Goal: Task Accomplishment & Management: Complete application form

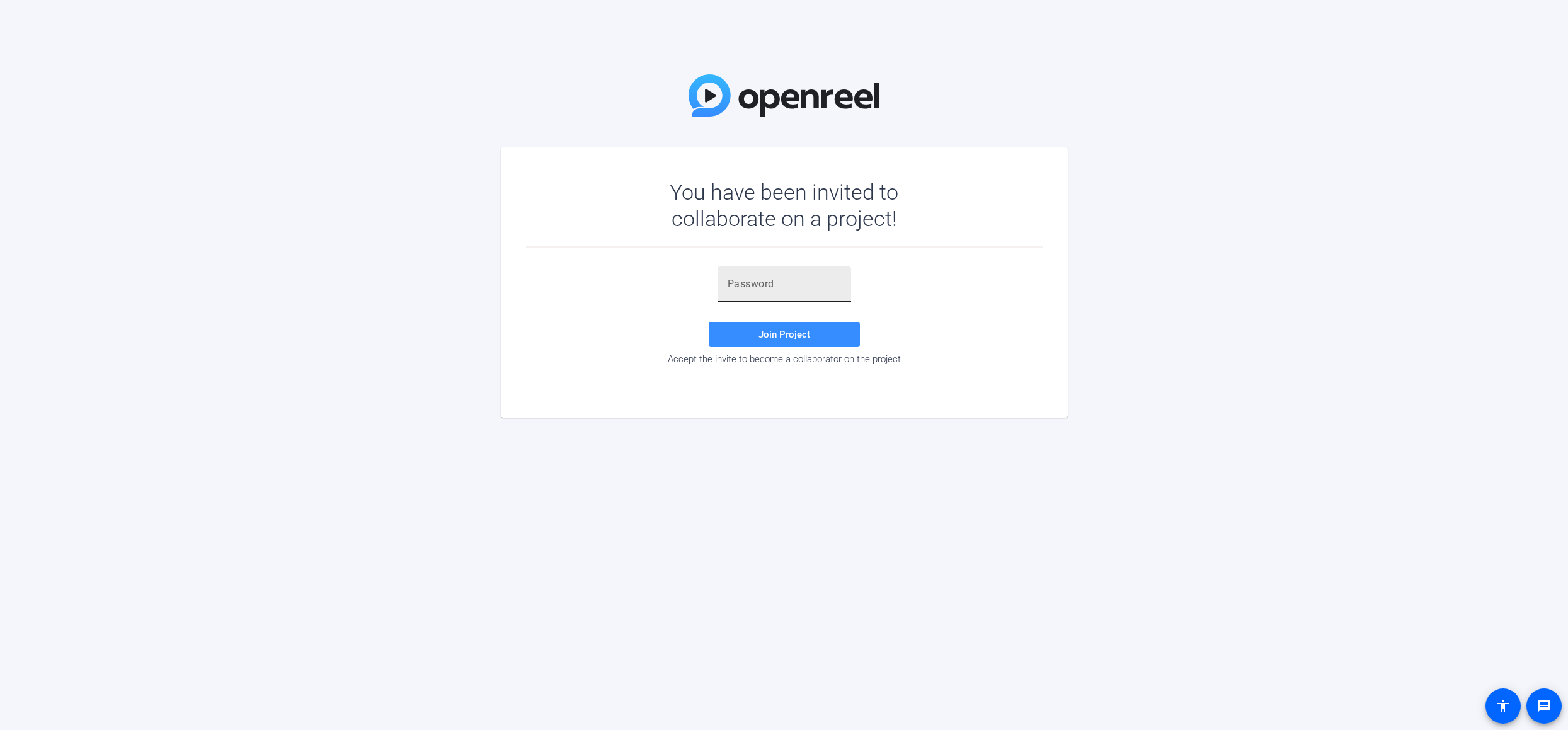
click at [784, 290] on input "text" at bounding box center [784, 284] width 114 height 15
click at [797, 324] on span at bounding box center [784, 335] width 151 height 31
click at [774, 285] on input "ZhCmO" at bounding box center [784, 284] width 114 height 15
click at [785, 334] on span "Join Project" at bounding box center [784, 334] width 52 height 11
click at [816, 281] on input "ZhCm0" at bounding box center [784, 284] width 114 height 15
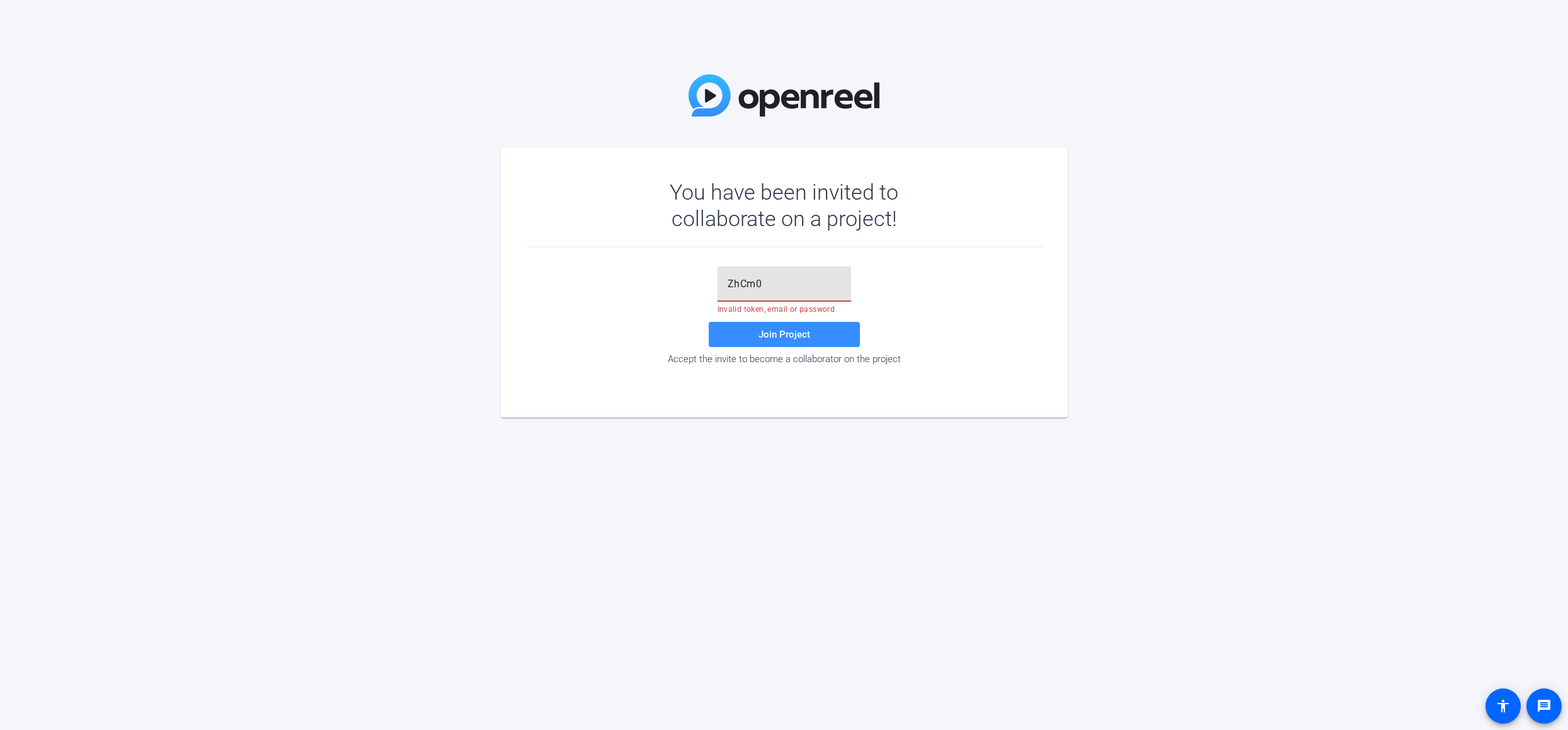
click at [816, 281] on input "ZhCm0" at bounding box center [784, 284] width 114 height 15
paste input "+ZhCmO"
type input "+ZhCmO"
click at [800, 342] on span at bounding box center [784, 335] width 151 height 31
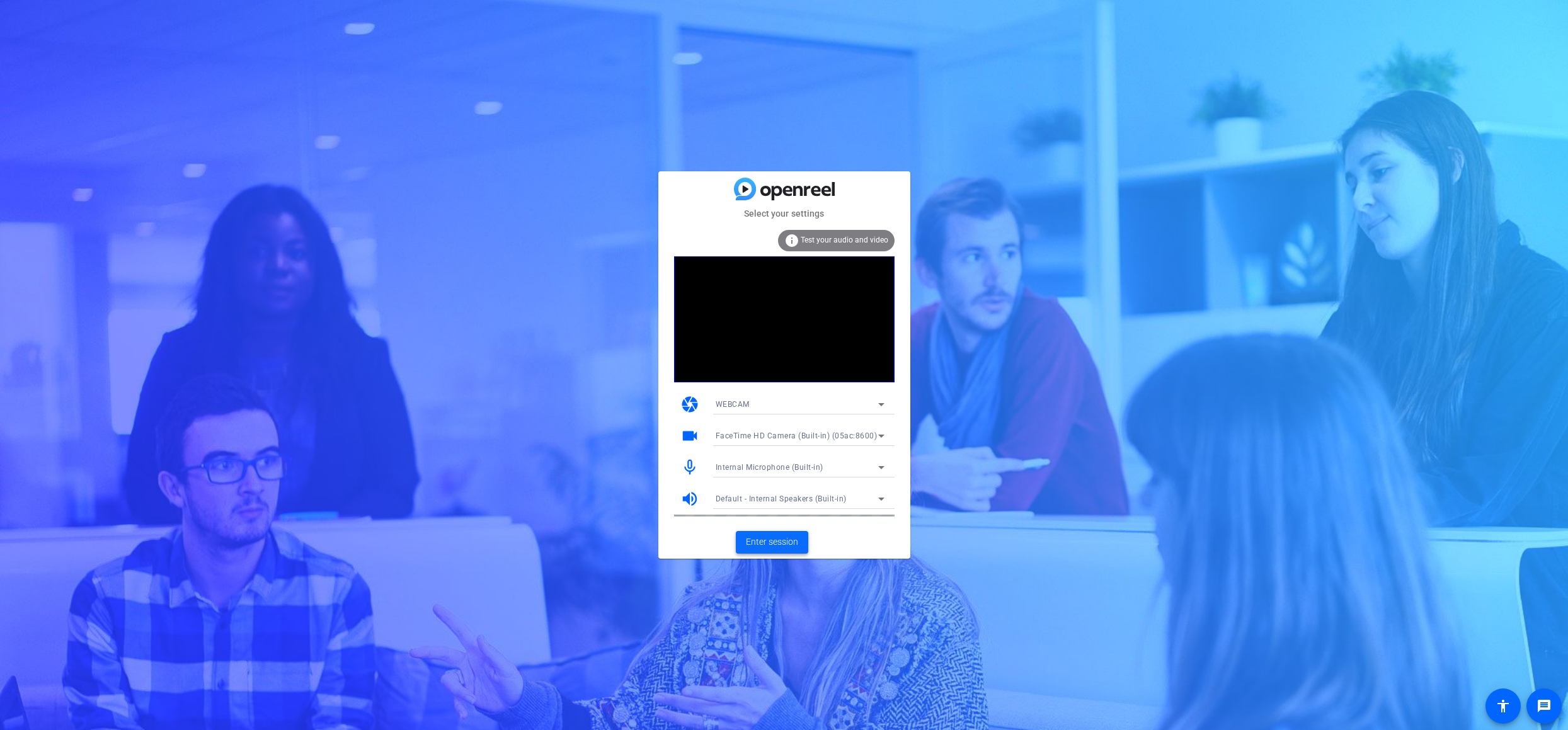
click at [771, 539] on span "Enter session" at bounding box center [772, 542] width 53 height 13
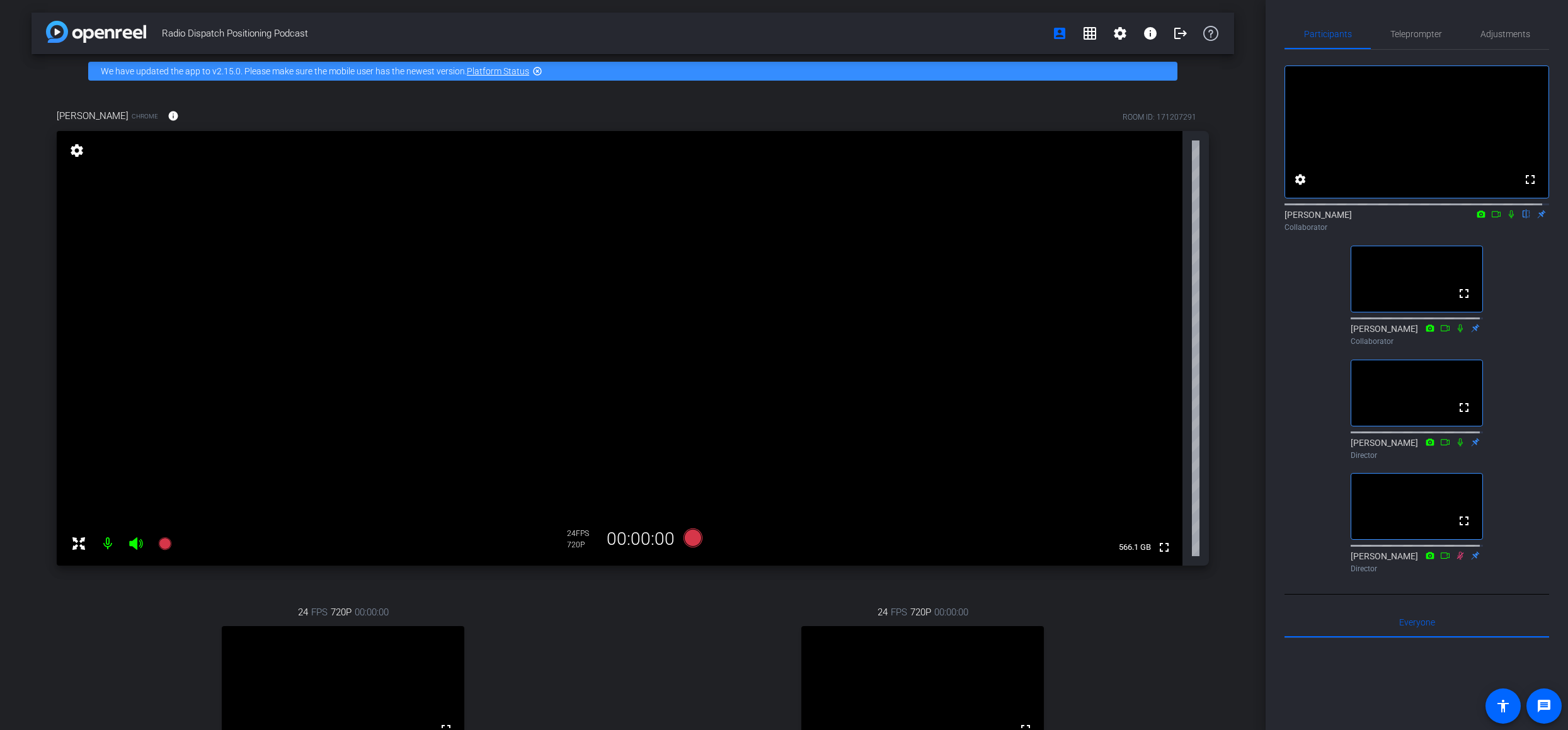
click at [136, 540] on icon at bounding box center [135, 543] width 13 height 13
click at [134, 545] on icon at bounding box center [135, 543] width 13 height 13
click at [133, 545] on icon at bounding box center [135, 543] width 13 height 13
click at [143, 545] on icon at bounding box center [136, 544] width 15 height 15
click at [133, 541] on icon at bounding box center [135, 543] width 13 height 13
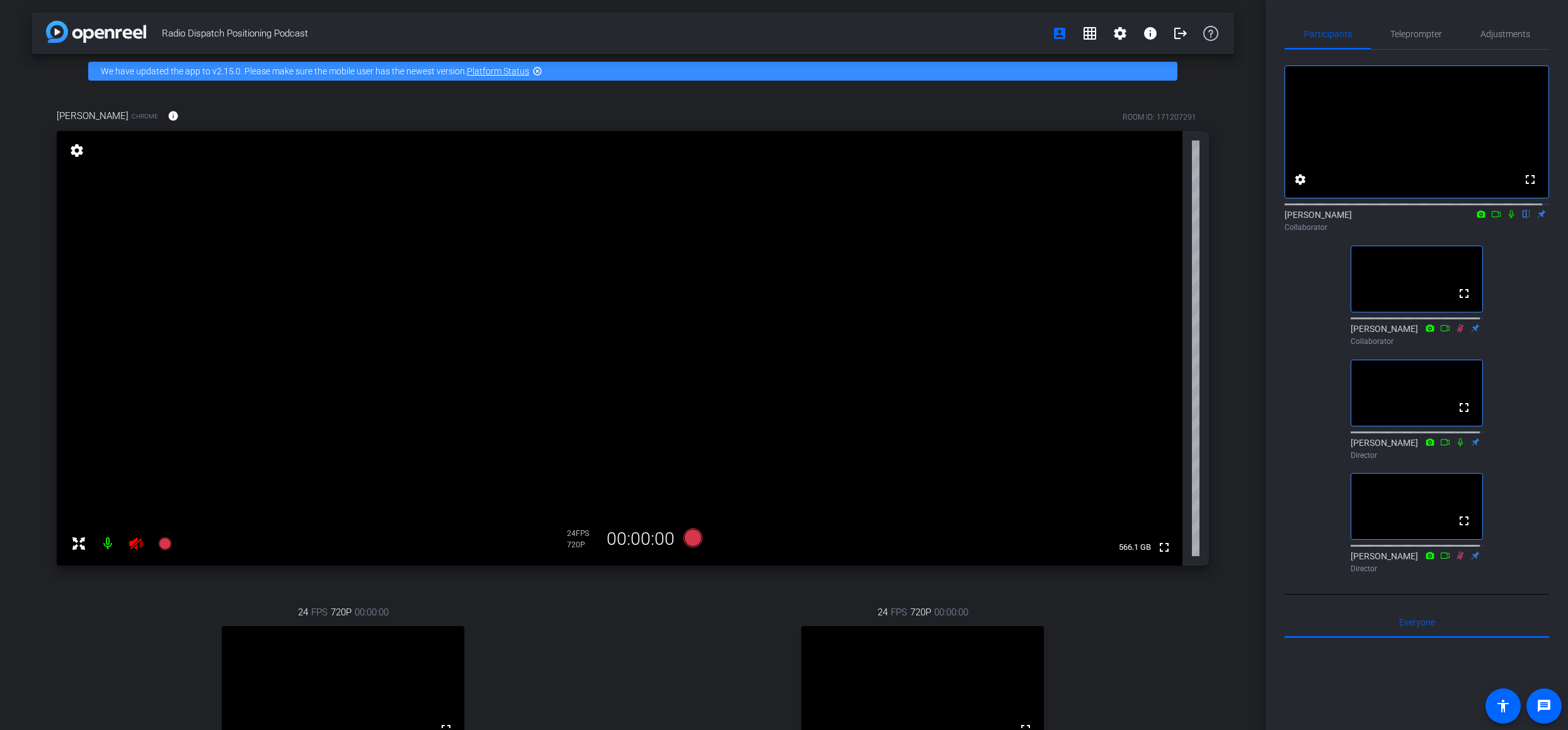
click at [1476, 219] on icon at bounding box center [1481, 214] width 10 height 9
click at [1486, 223] on div at bounding box center [784, 365] width 1568 height 730
click at [1491, 219] on icon at bounding box center [1496, 214] width 10 height 9
click at [1487, 226] on div "Julie Tullys Collaborator" at bounding box center [1417, 220] width 265 height 24
click at [1506, 219] on icon at bounding box center [1511, 214] width 10 height 9
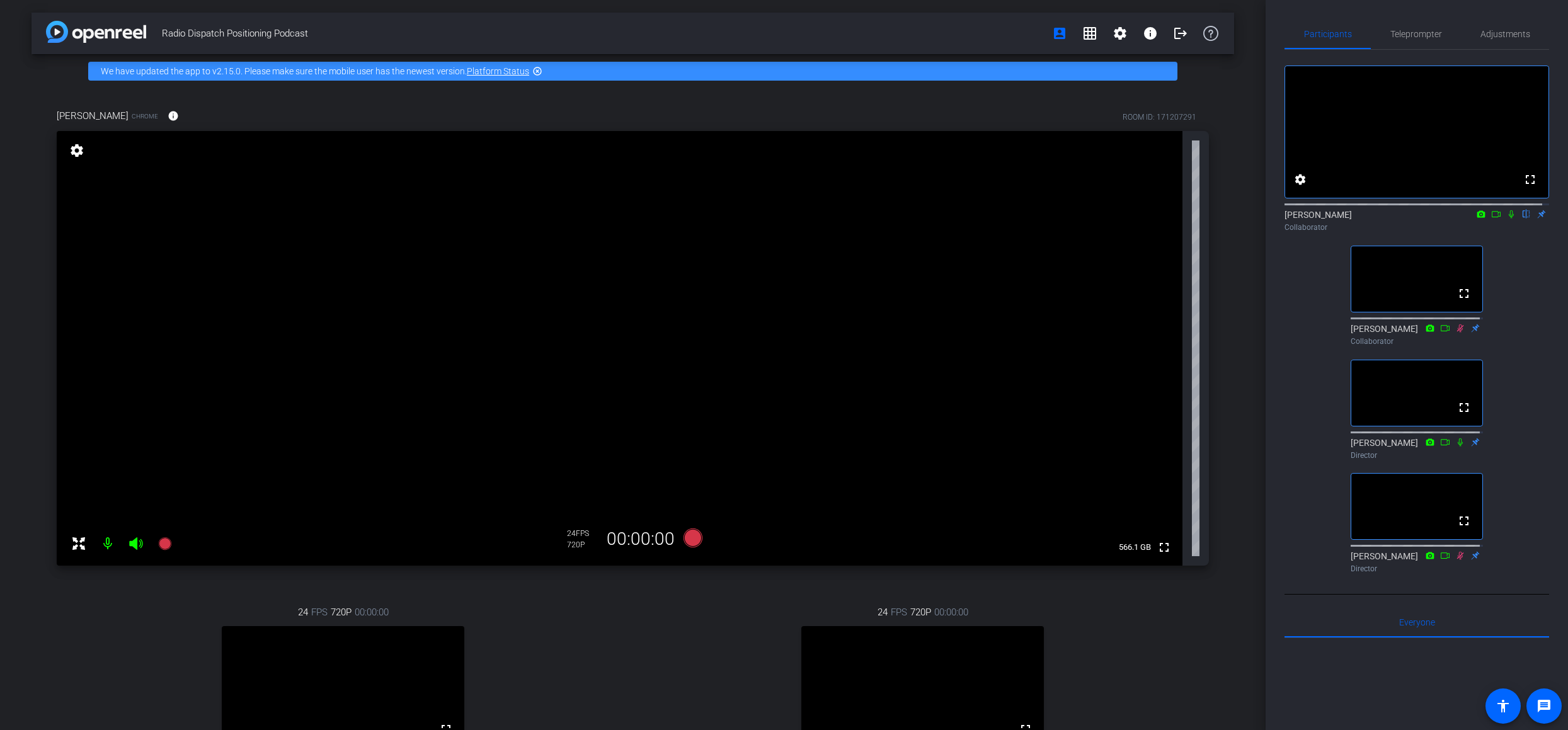
click at [134, 540] on icon at bounding box center [135, 543] width 13 height 13
click at [105, 544] on mat-icon at bounding box center [108, 543] width 25 height 25
click at [134, 543] on icon at bounding box center [135, 543] width 13 height 13
click at [107, 543] on mat-icon at bounding box center [108, 543] width 25 height 25
click at [105, 540] on mat-icon at bounding box center [108, 543] width 25 height 25
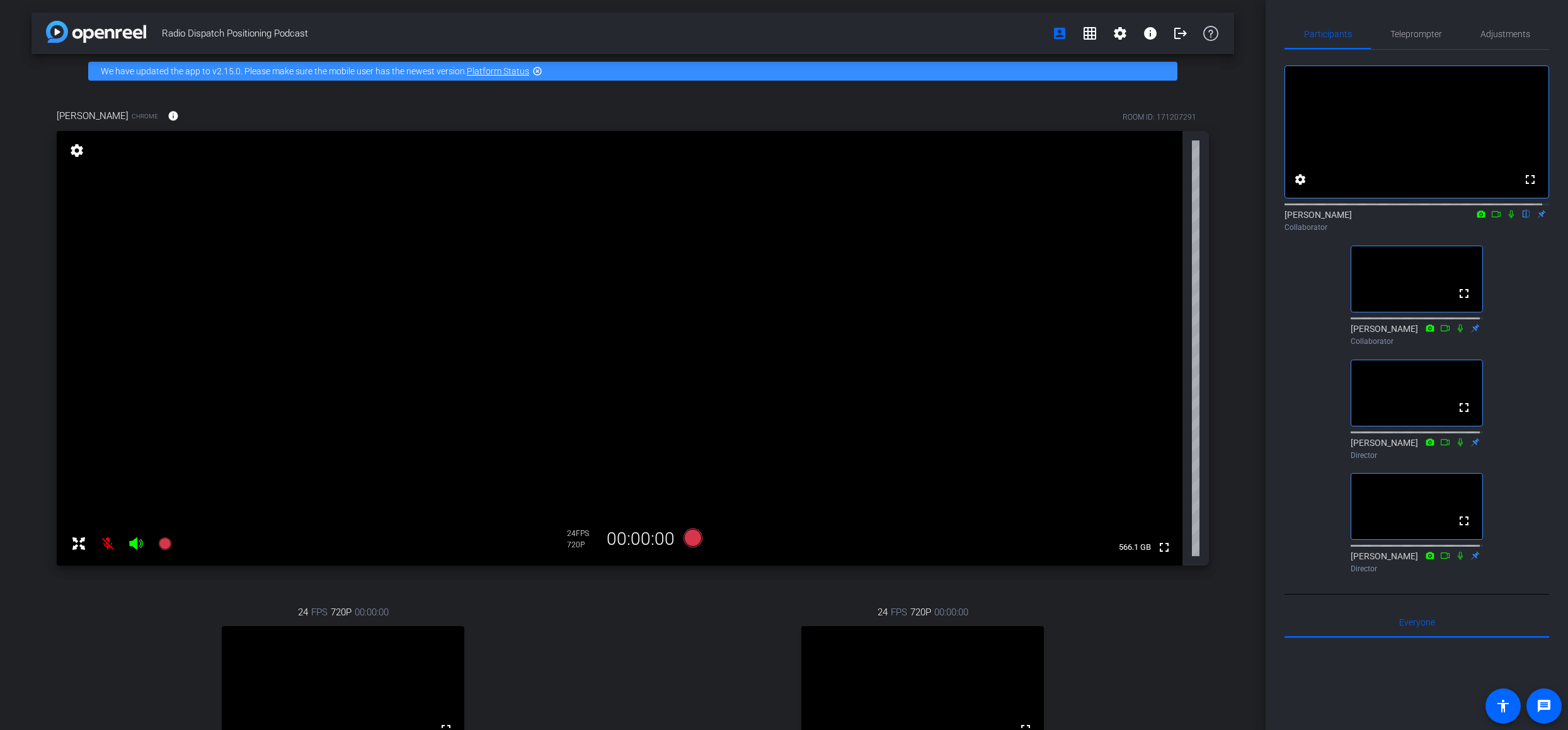
click at [136, 545] on icon at bounding box center [135, 543] width 13 height 13
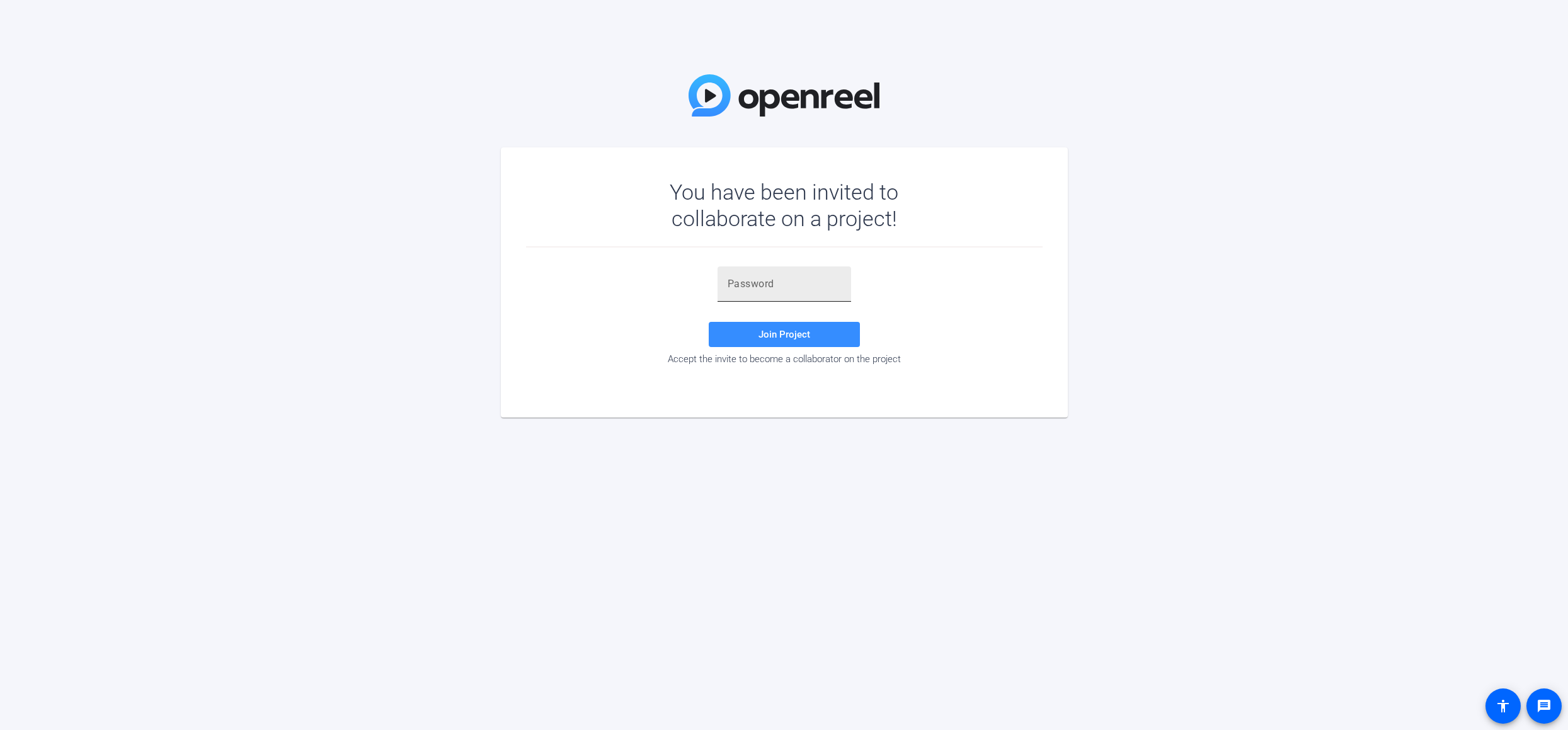
click at [767, 288] on input "text" at bounding box center [784, 284] width 114 height 15
paste input "+ZhCmO"
type input "+ZhCmO"
click at [752, 332] on span at bounding box center [784, 335] width 151 height 31
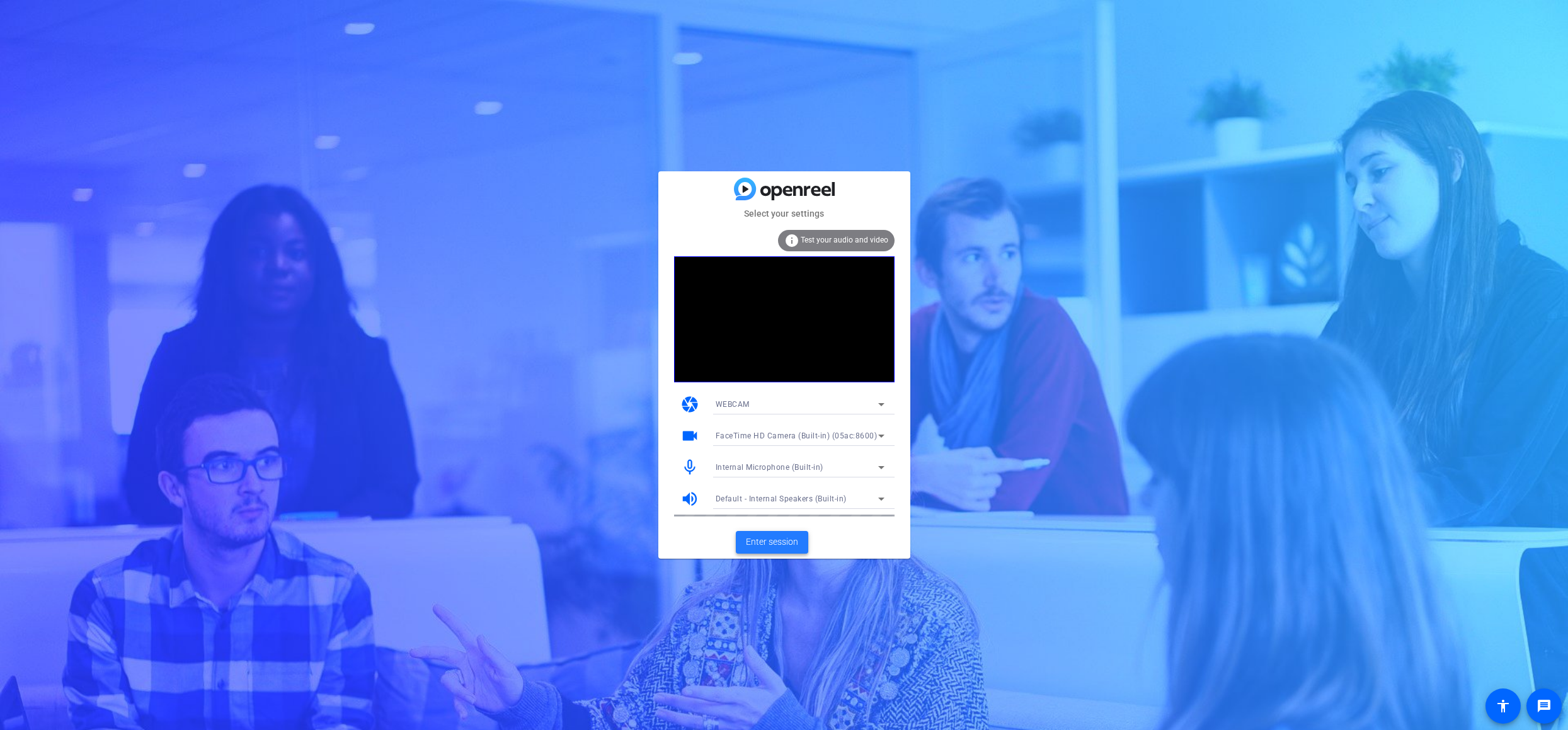
click at [761, 541] on span "Enter session" at bounding box center [772, 542] width 53 height 13
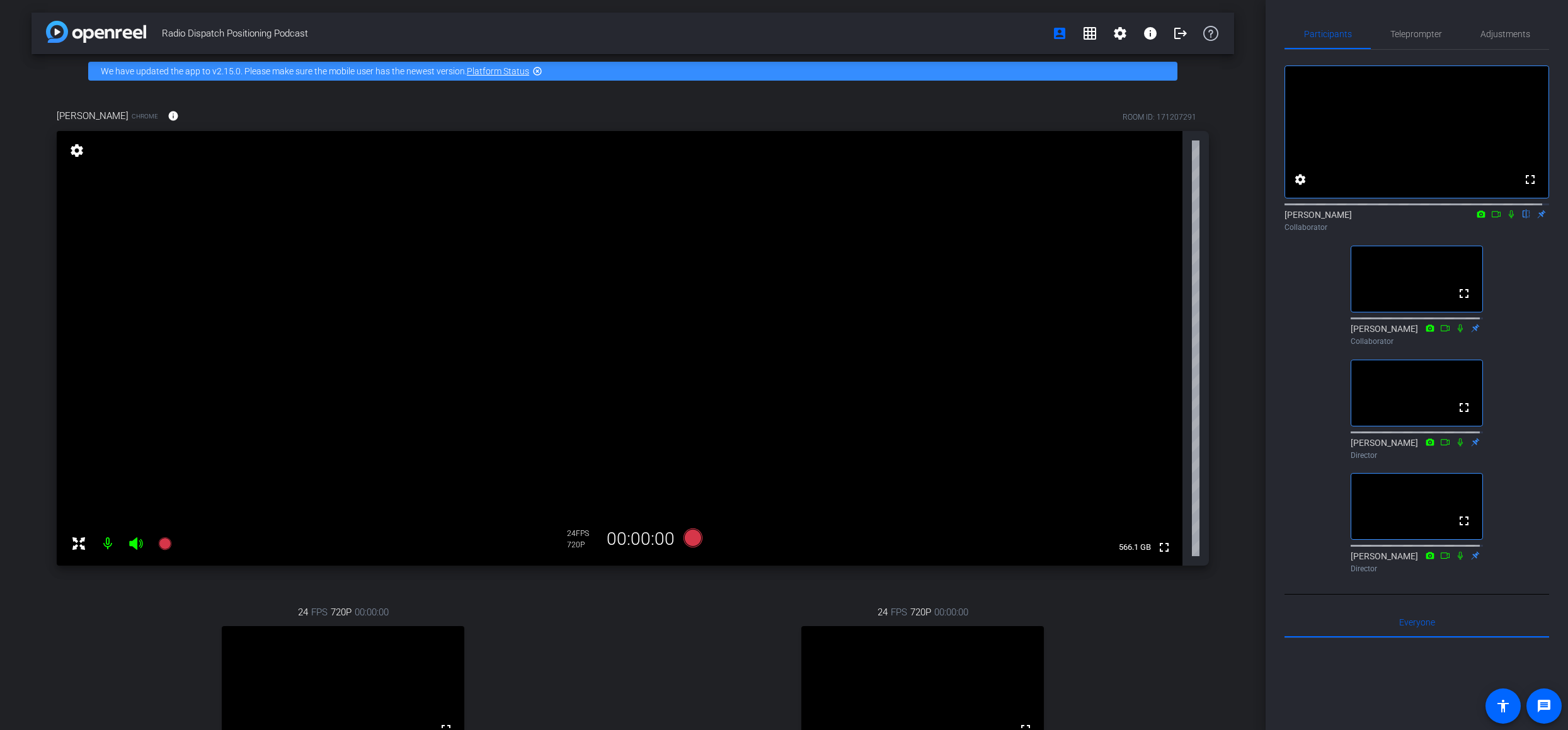
click at [136, 542] on icon at bounding box center [135, 543] width 13 height 13
click at [109, 543] on mat-icon at bounding box center [108, 543] width 25 height 25
click at [134, 540] on icon at bounding box center [135, 543] width 13 height 13
click at [107, 544] on mat-icon at bounding box center [108, 543] width 25 height 25
click at [137, 544] on icon at bounding box center [135, 543] width 13 height 13
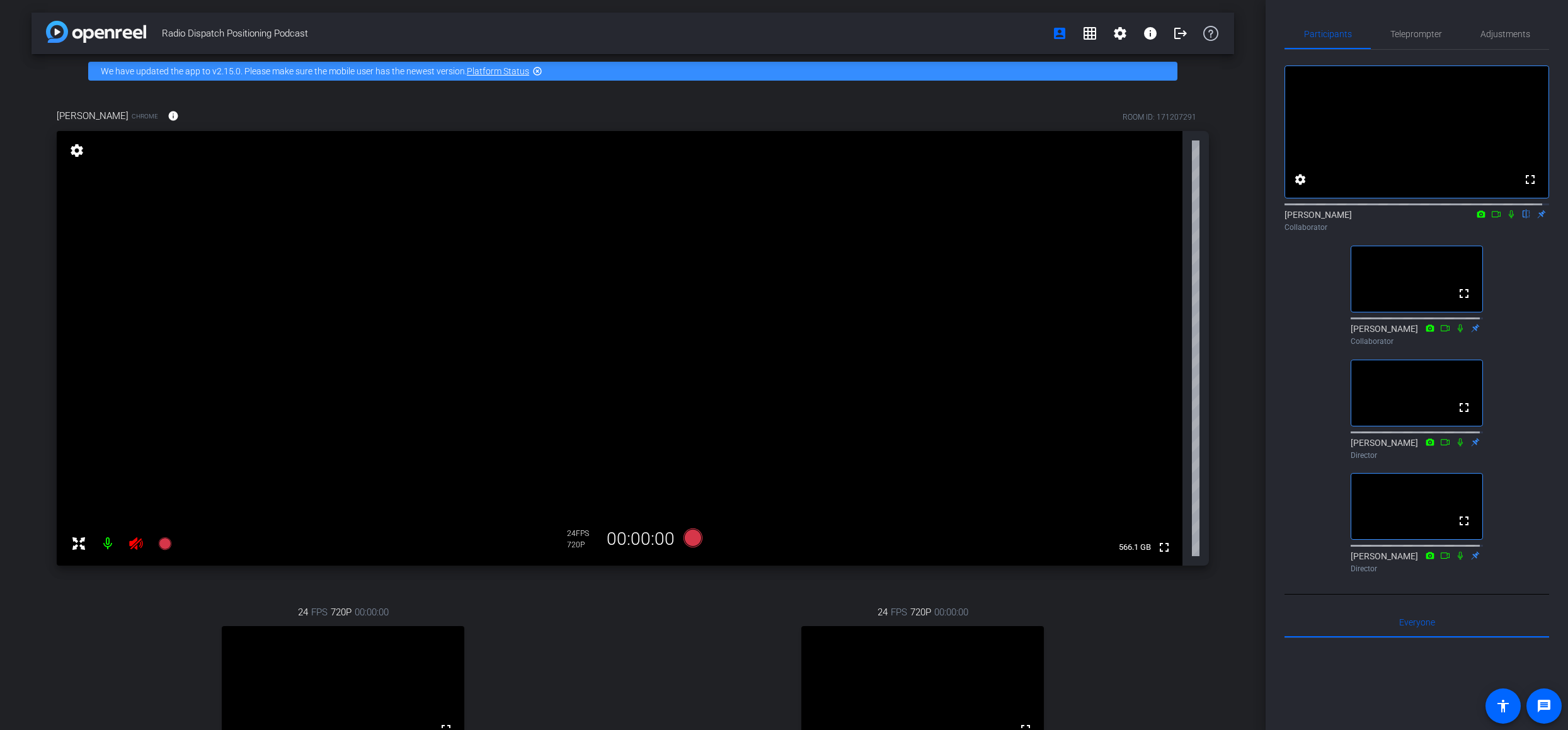
click at [105, 541] on mat-icon at bounding box center [108, 543] width 25 height 25
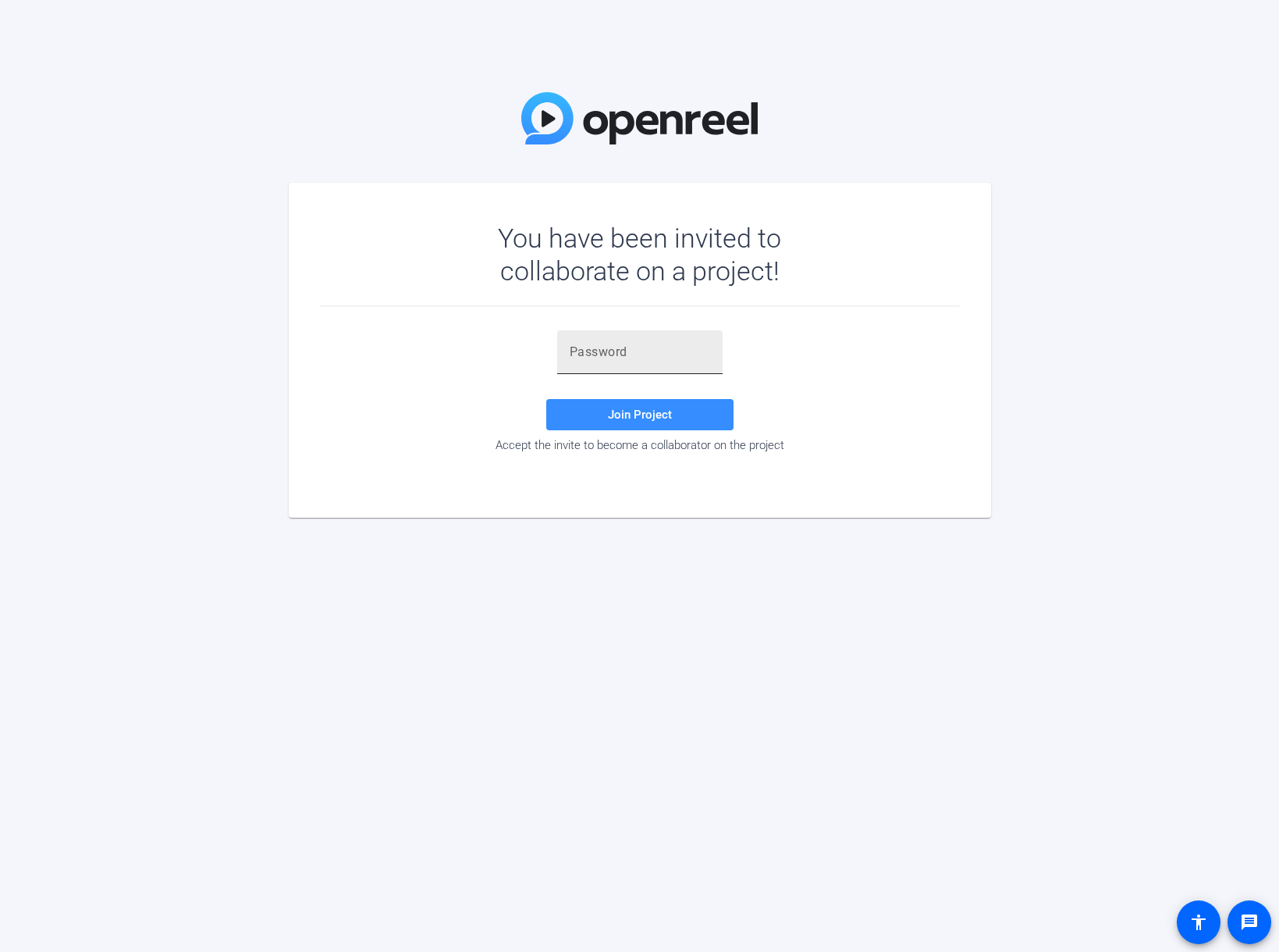
click at [612, 341] on div at bounding box center [640, 352] width 141 height 43
paste input "+ZhCmO"
type input "+ZhCmO"
click at [664, 415] on span "Join Project" at bounding box center [640, 414] width 64 height 14
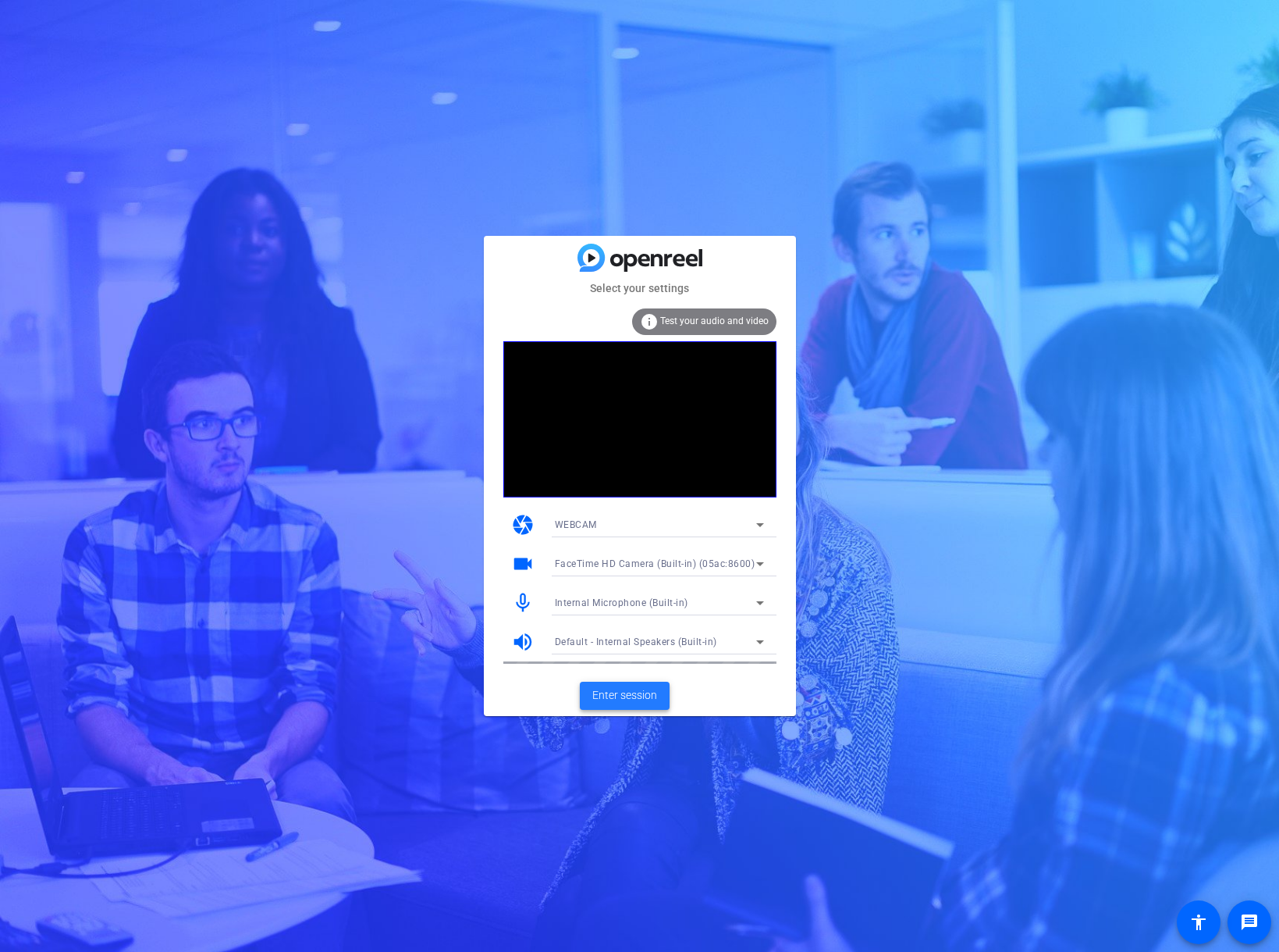
click at [644, 692] on span "Enter session" at bounding box center [625, 695] width 65 height 16
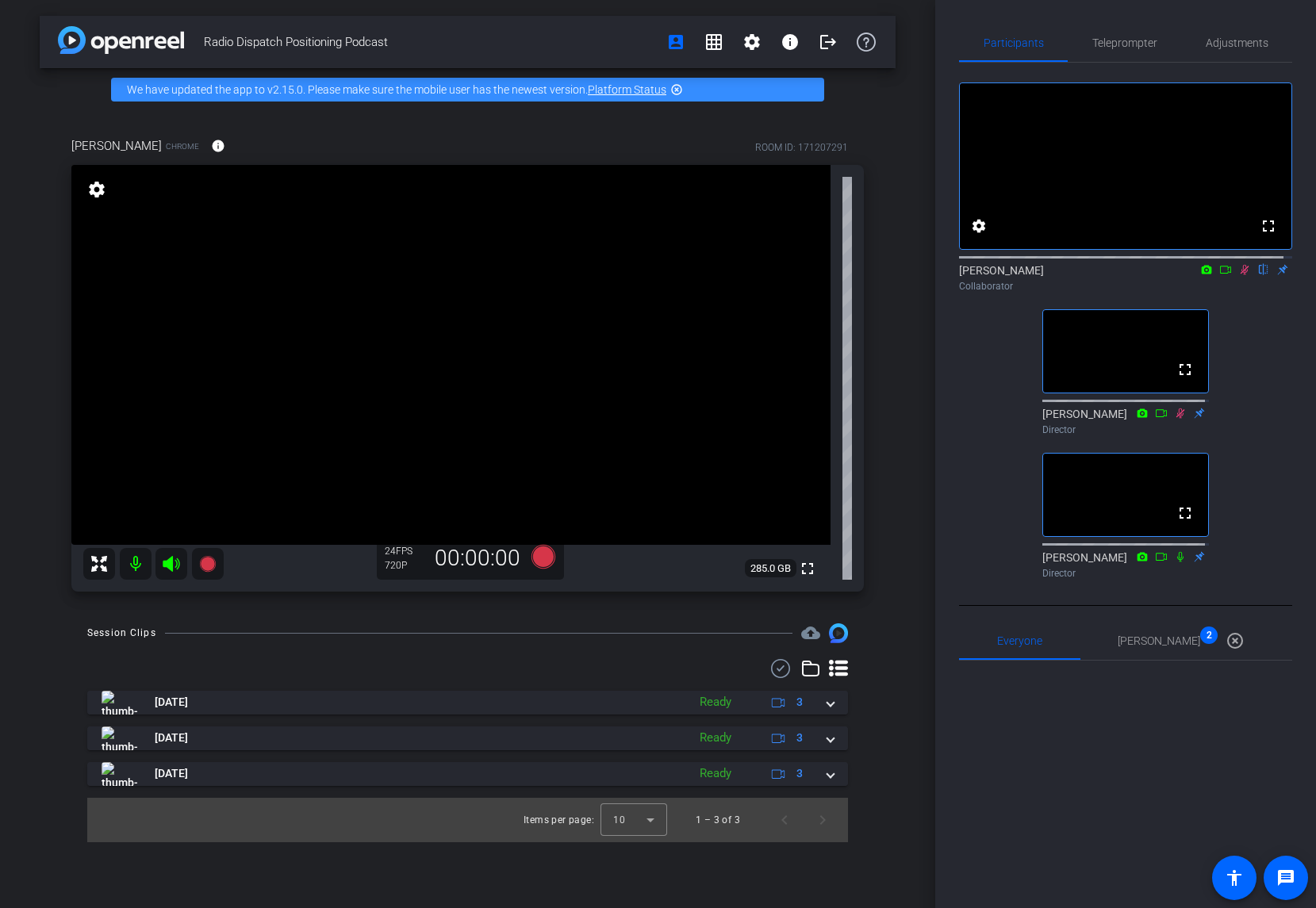
click at [1238, 276] on icon at bounding box center [1244, 270] width 12 height 12
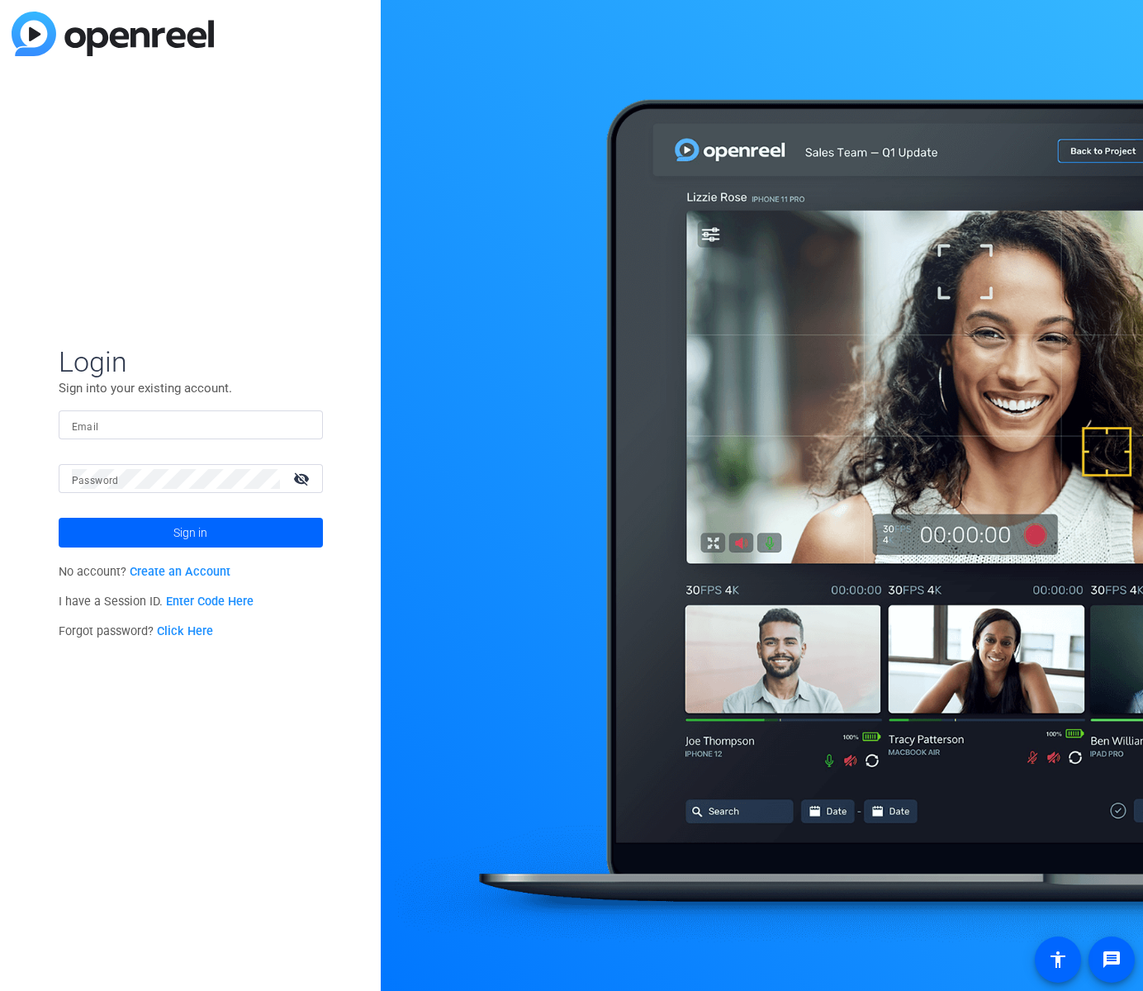
click at [126, 424] on input "Email" at bounding box center [191, 425] width 238 height 20
type input "julie.tullys@motorolasolutions.com"
click at [107, 483] on mat-label "Password" at bounding box center [95, 481] width 47 height 12
click at [154, 538] on span at bounding box center [191, 533] width 264 height 40
click at [201, 536] on span "Sign in" at bounding box center [190, 532] width 34 height 41
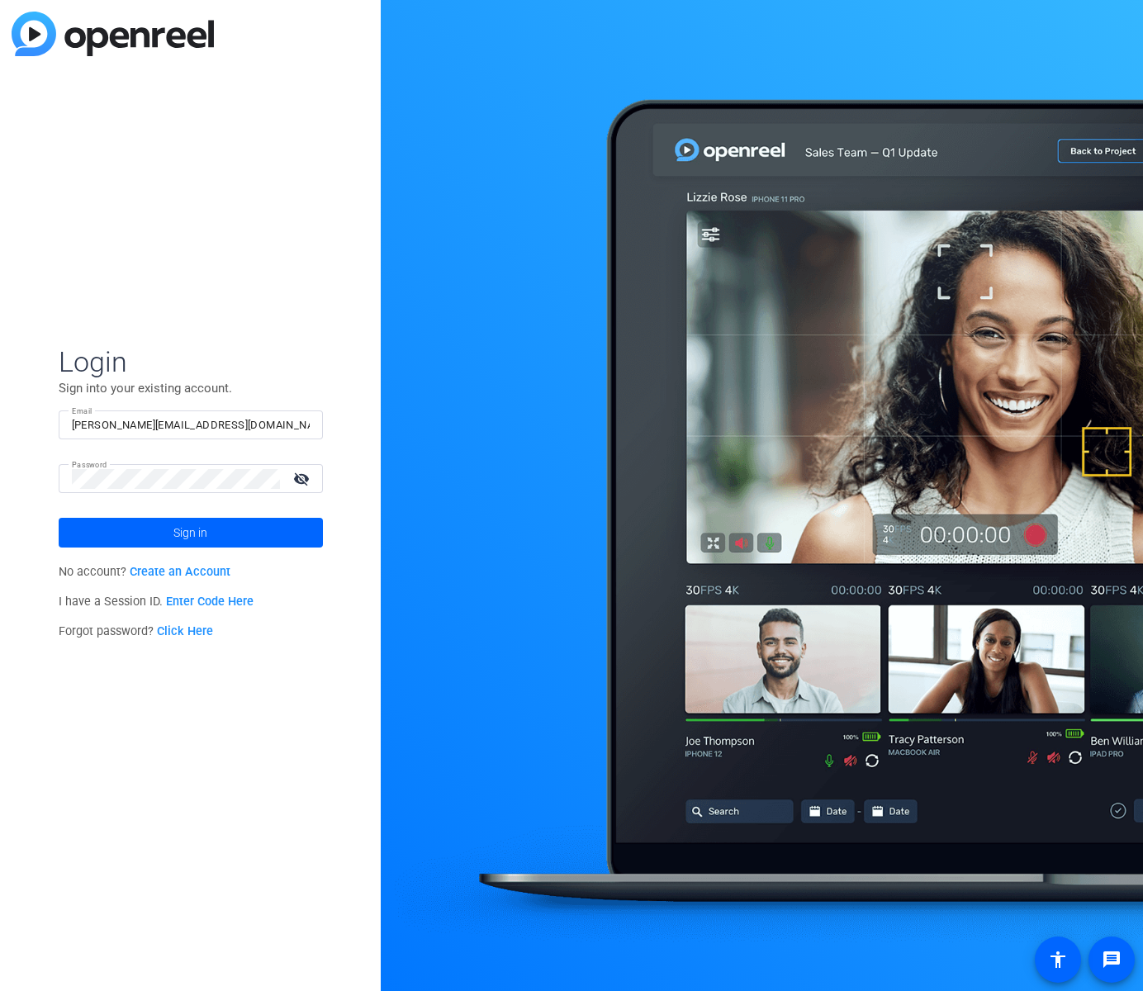
click at [156, 571] on link "Create an Account" at bounding box center [180, 572] width 101 height 14
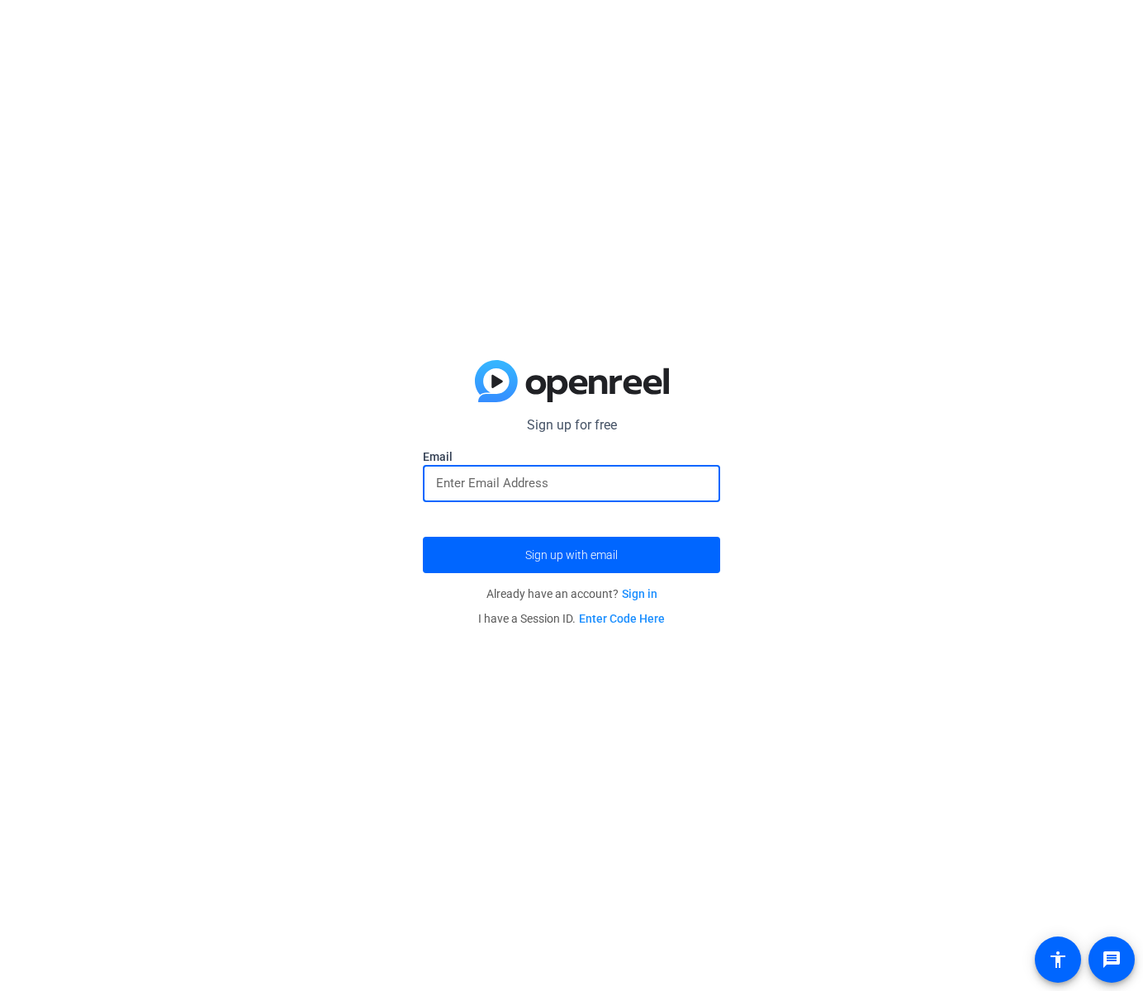
drag, startPoint x: 649, startPoint y: 486, endPoint x: 618, endPoint y: 455, distance: 43.2
click at [649, 486] on input "email" at bounding box center [571, 483] width 271 height 20
type input "julie.tullys@motorolasolutions.com"
click at [629, 550] on span "submit" at bounding box center [571, 555] width 297 height 40
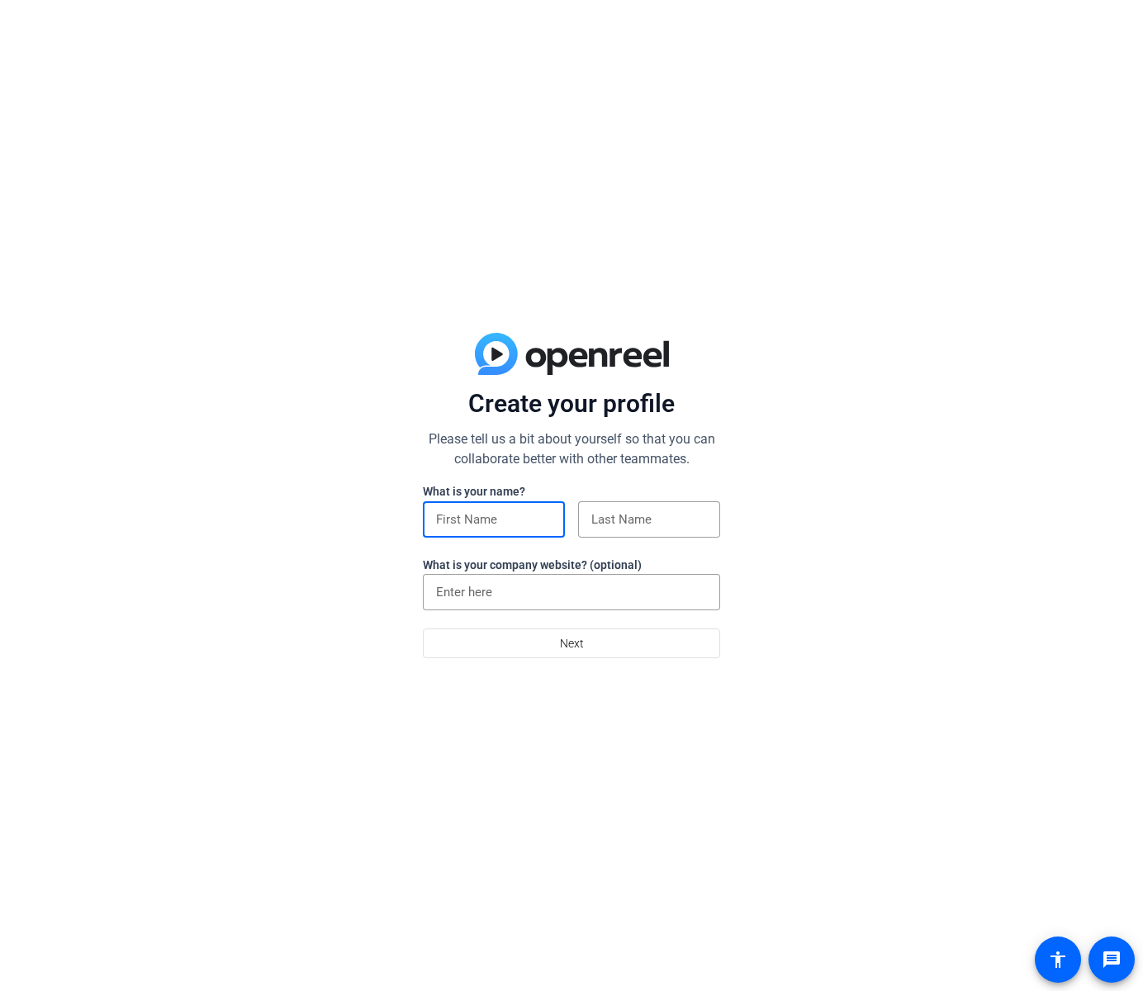
click at [523, 510] on input at bounding box center [494, 519] width 116 height 20
type input "[PERSON_NAME]"
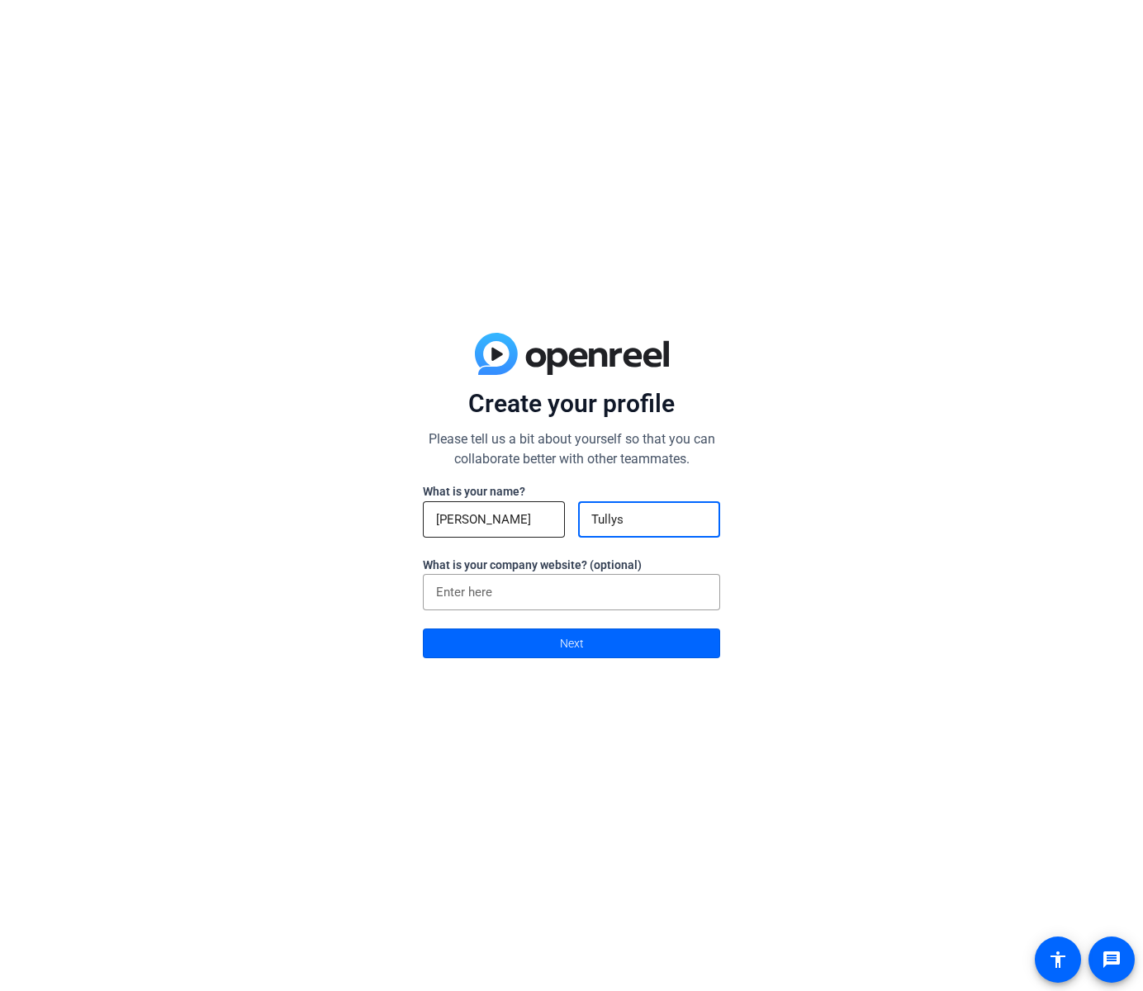
type input "Tullys"
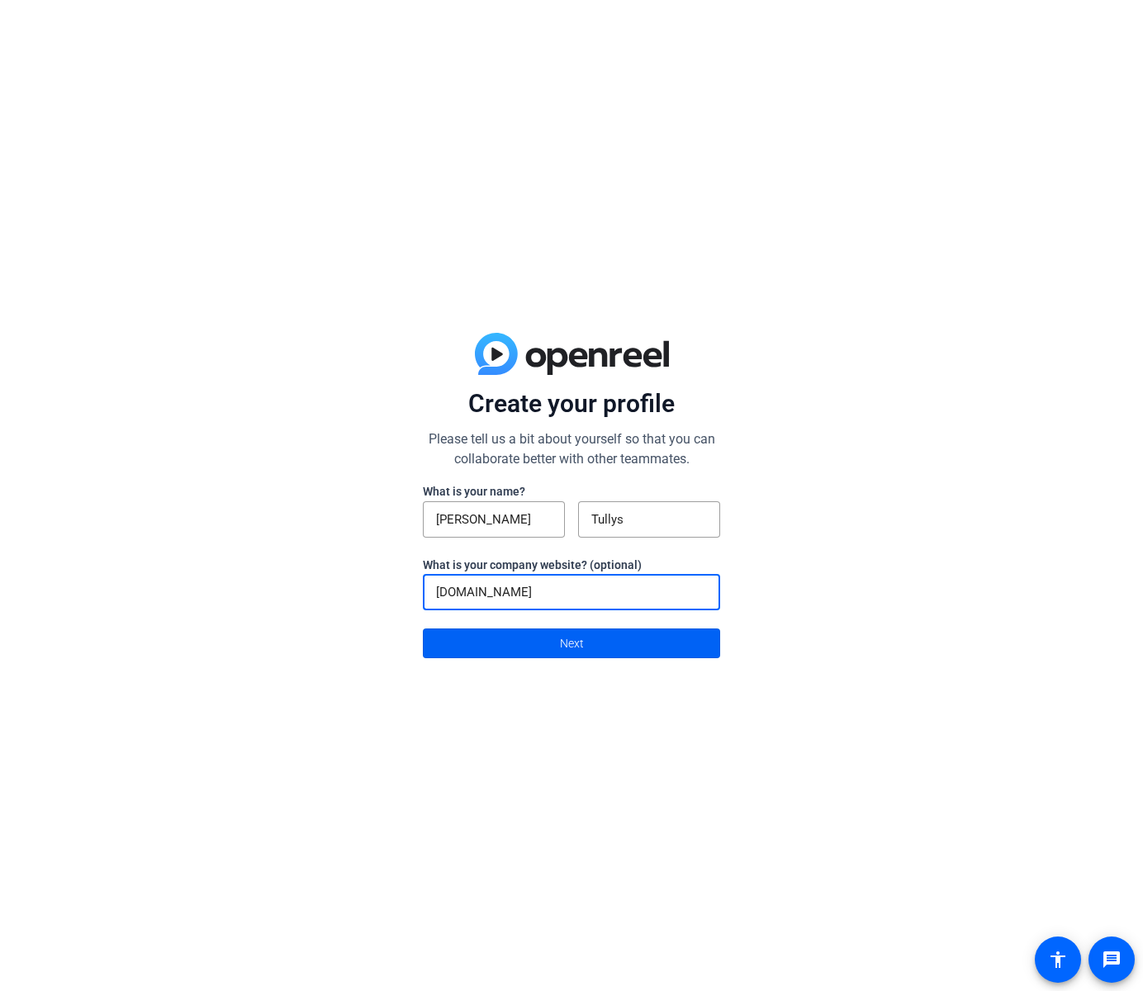
type input "[DOMAIN_NAME]"
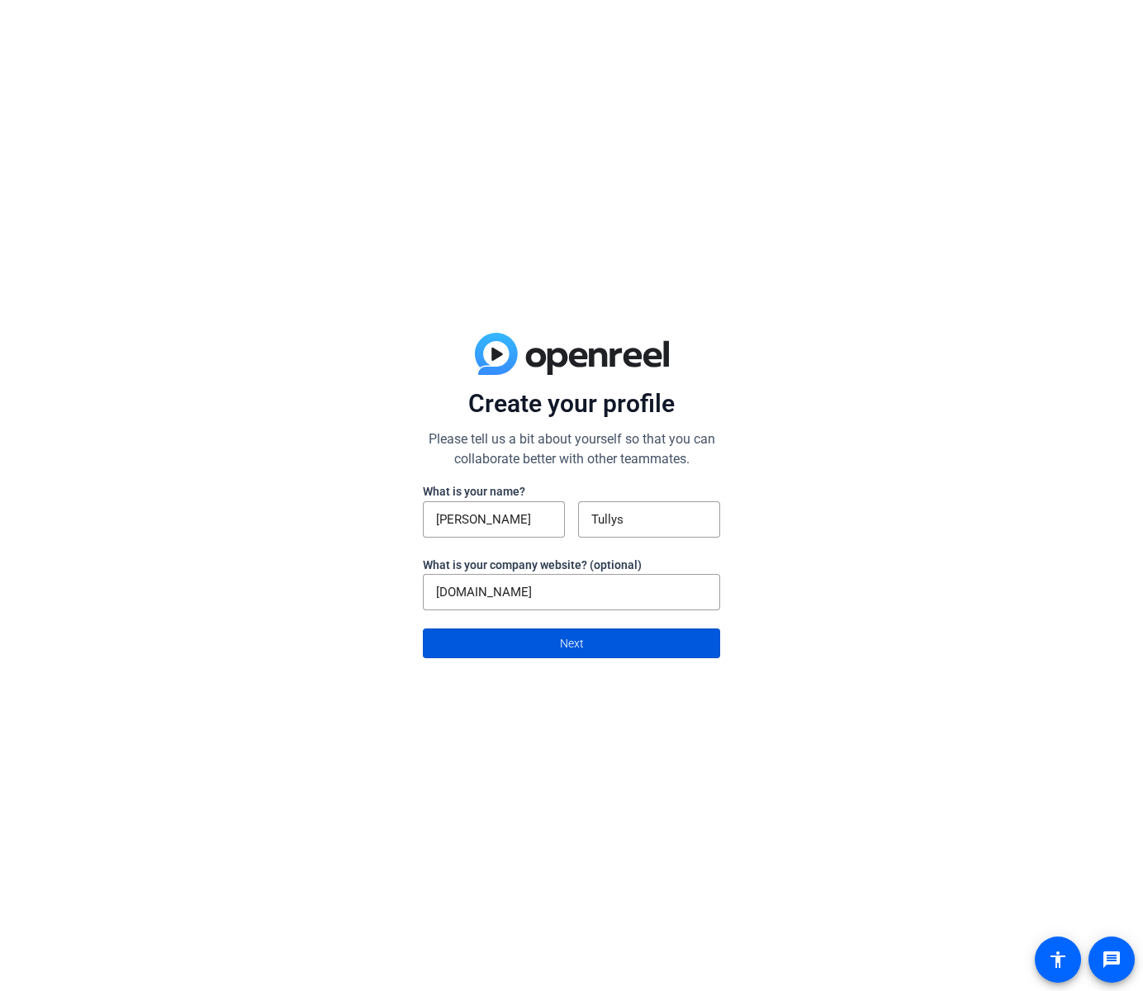
click at [576, 642] on span "Next" at bounding box center [572, 643] width 24 height 31
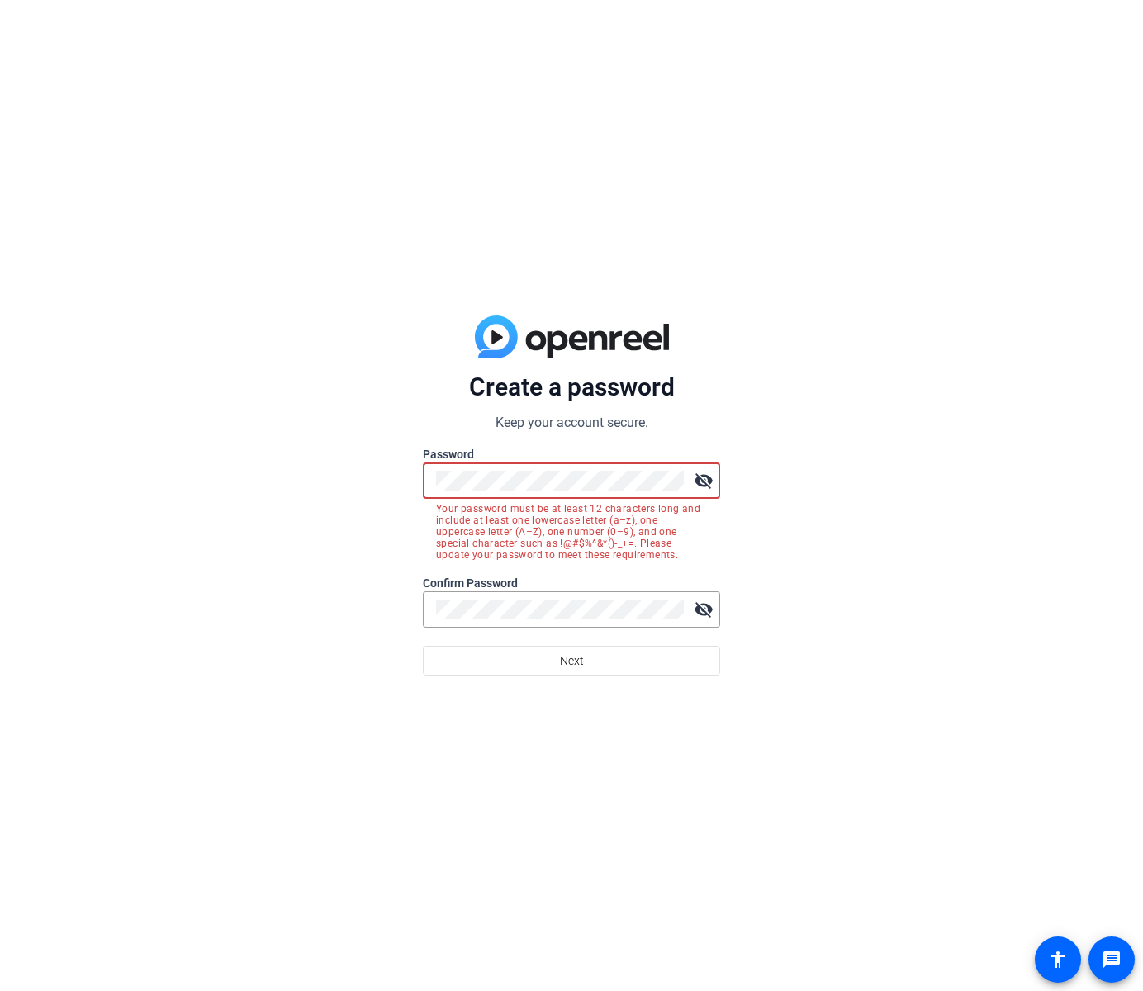
click at [706, 478] on mat-icon "visibility_off" at bounding box center [703, 480] width 33 height 33
click at [842, 452] on div "Create a password Keep your account secure. Password visibility Your password m…" at bounding box center [571, 495] width 1143 height 991
click at [728, 432] on div "Create a password Keep your account secure. Password visibility Your password m…" at bounding box center [571, 495] width 1143 height 991
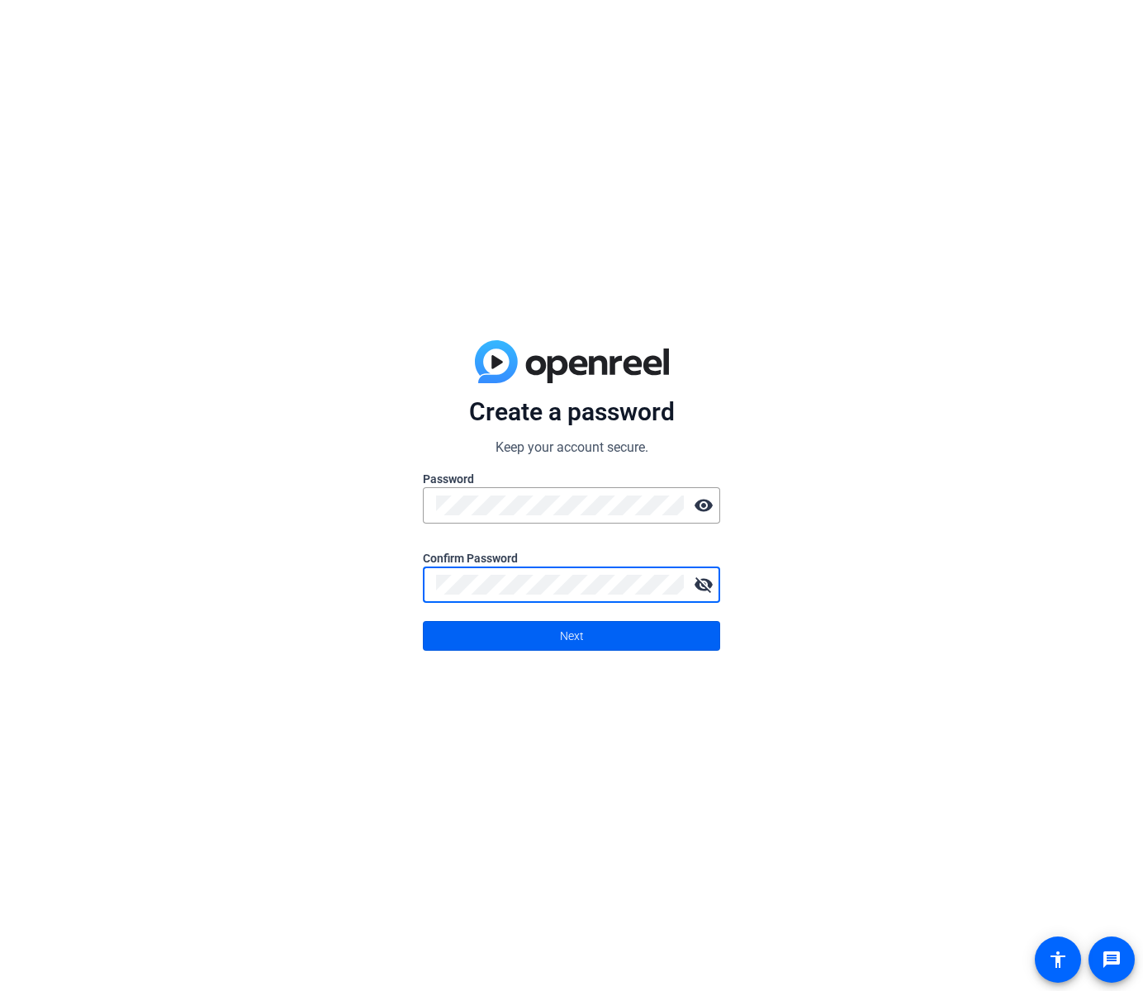
click at [552, 635] on span at bounding box center [572, 636] width 296 height 40
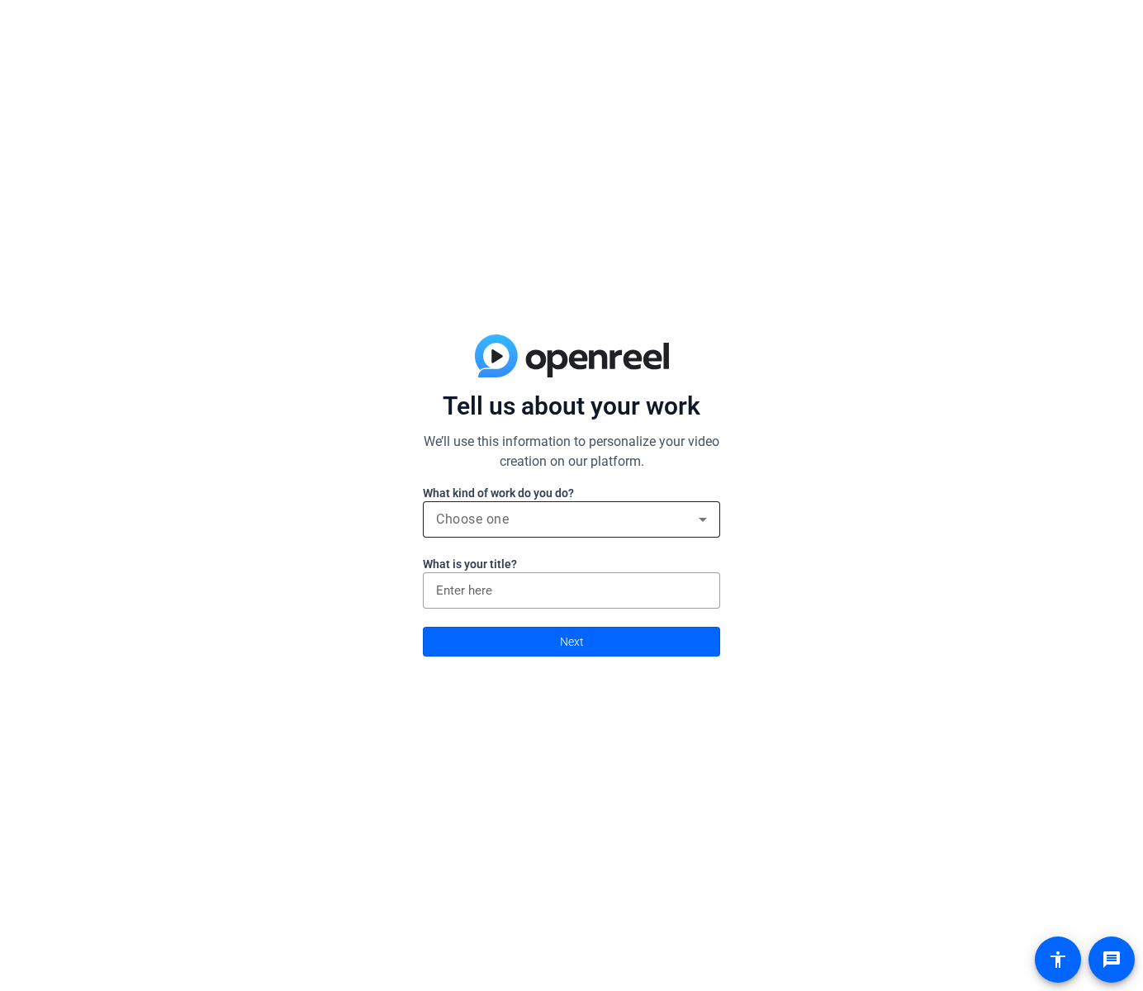
click at [573, 519] on div "Choose one" at bounding box center [567, 519] width 263 height 20
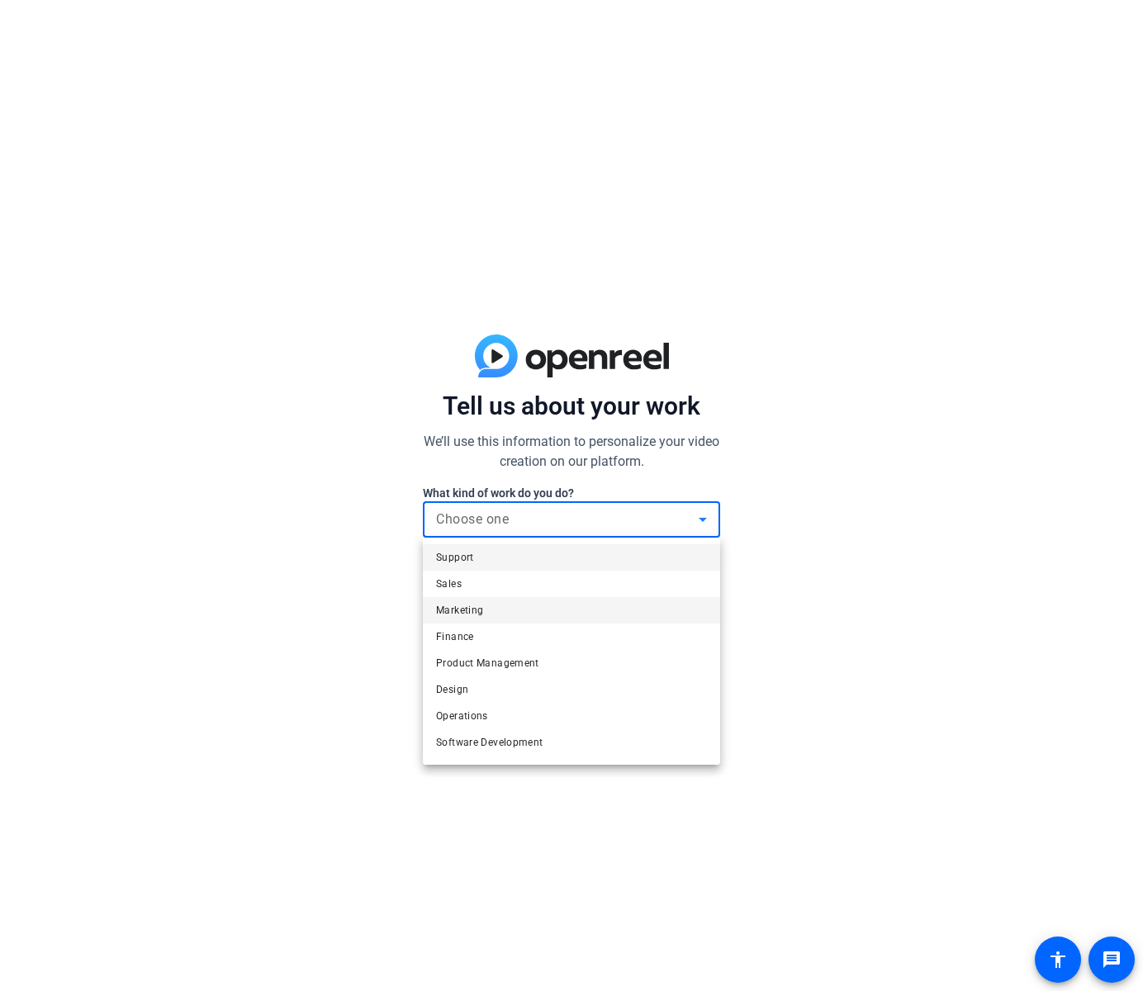
click at [524, 601] on mat-option "Marketing" at bounding box center [571, 610] width 297 height 26
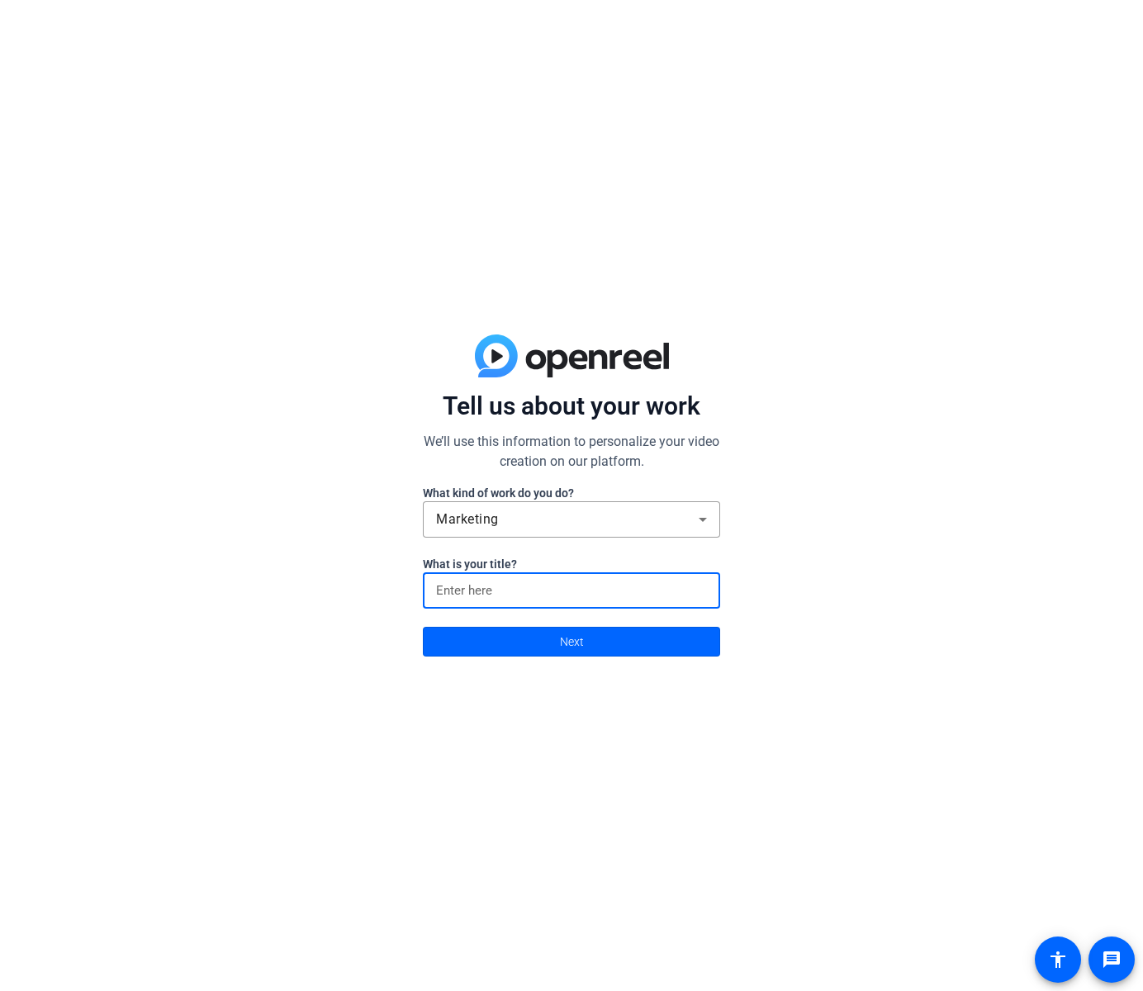
click at [515, 591] on input at bounding box center [571, 590] width 271 height 20
type input "Product Marketer"
click at [597, 645] on span at bounding box center [572, 642] width 296 height 40
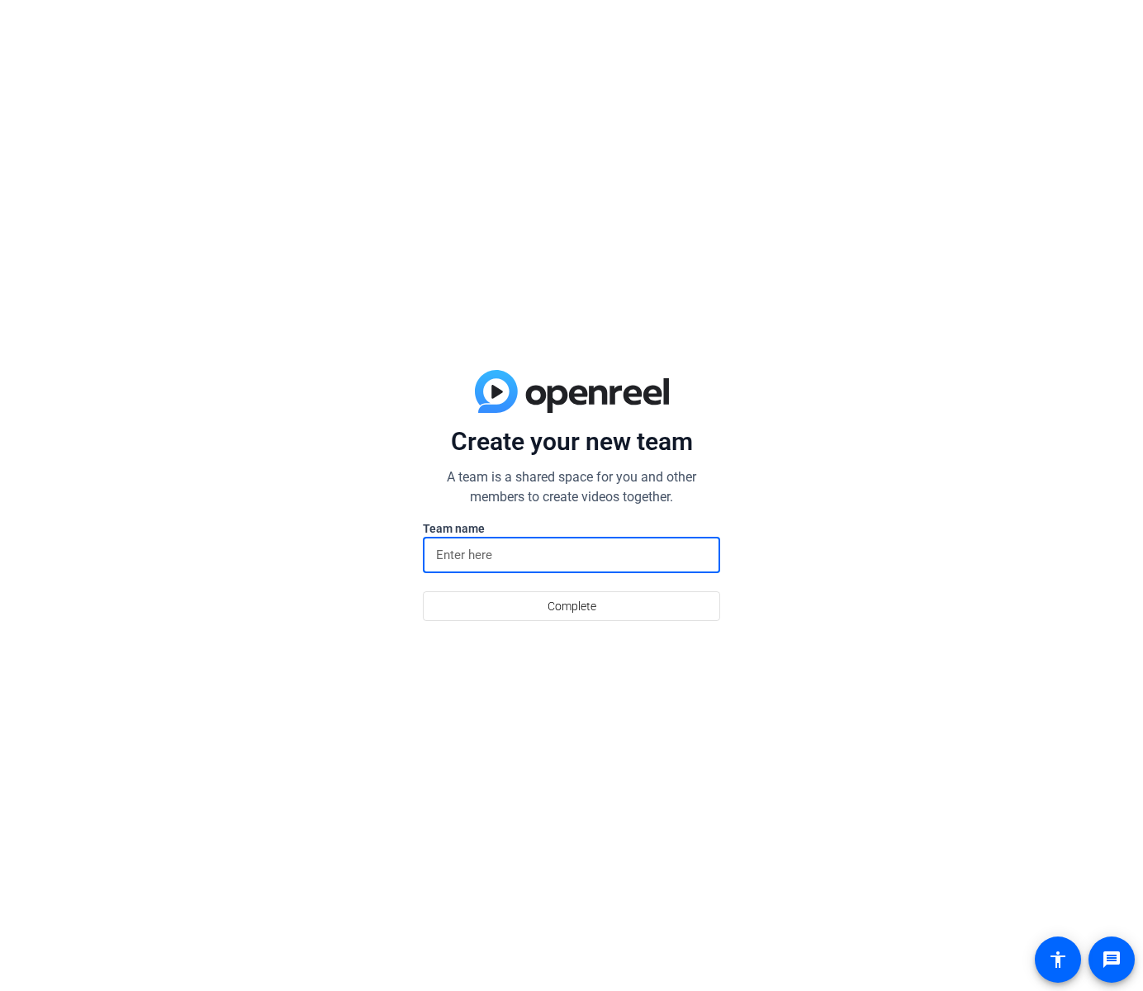
click at [538, 562] on input at bounding box center [571, 555] width 271 height 20
type input "P"
type input "Global Product Marketing"
click at [561, 608] on span "Complete" at bounding box center [571, 605] width 49 height 31
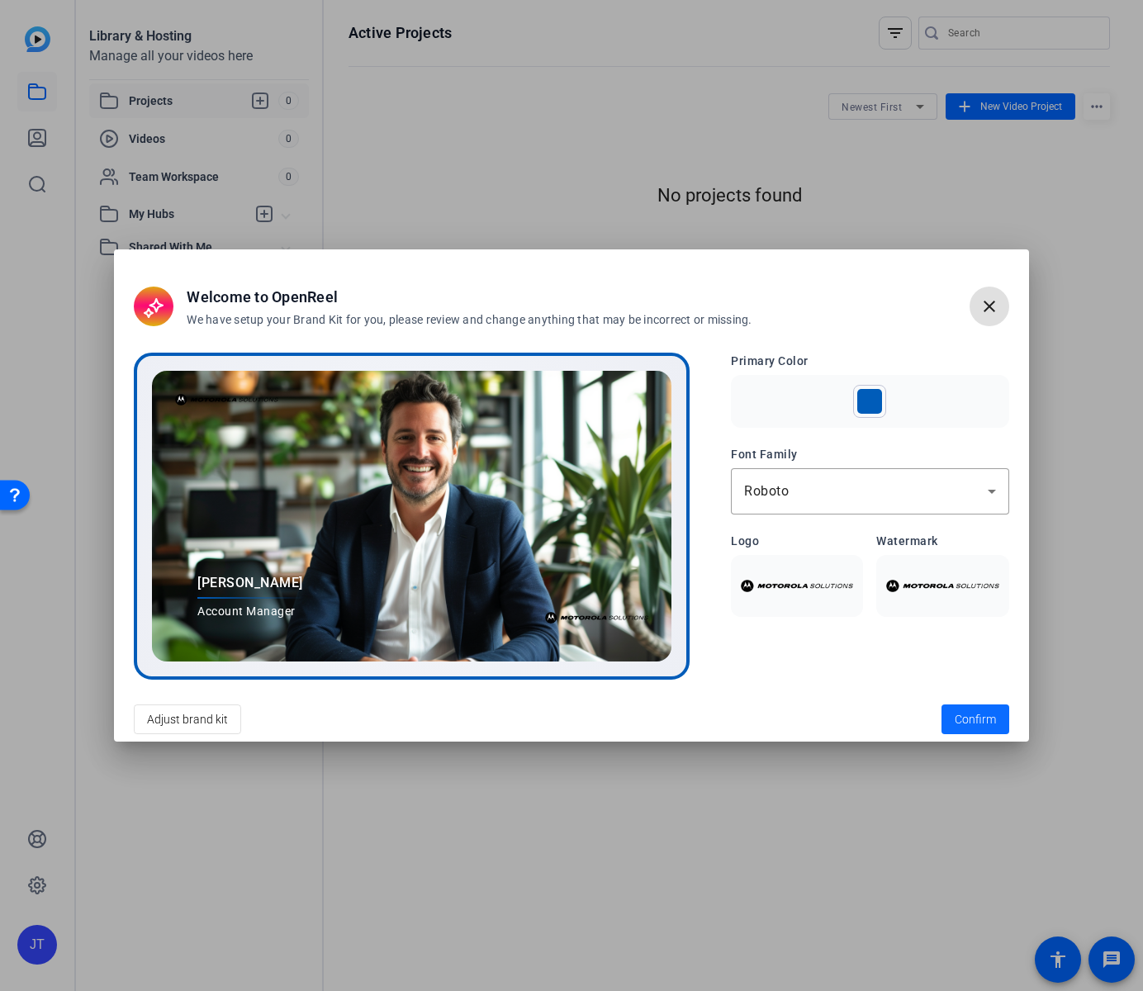
click at [974, 716] on span "Confirm" at bounding box center [975, 719] width 41 height 17
